Goal: Task Accomplishment & Management: Manage account settings

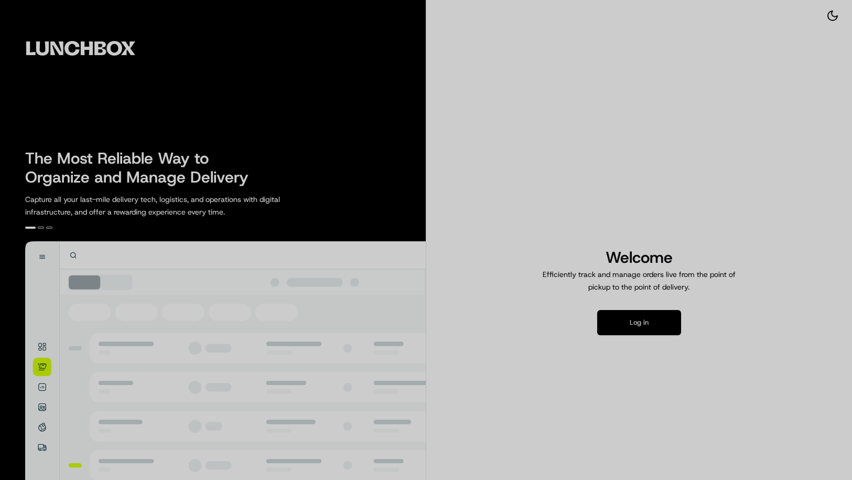
click at [617, 321] on button "Log in" at bounding box center [639, 322] width 84 height 25
